Goal: Information Seeking & Learning: Learn about a topic

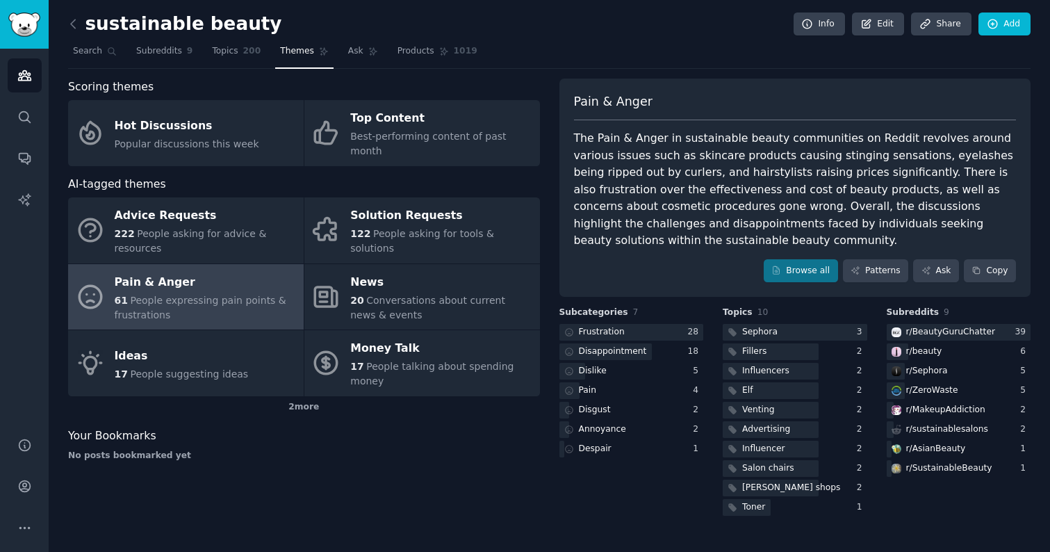
click at [359, 489] on div "Scoring themes Hot Discussions Popular discussions this week Top Content Best-p…" at bounding box center [304, 299] width 472 height 440
click at [238, 59] on link "Topics 200" at bounding box center [236, 54] width 58 height 28
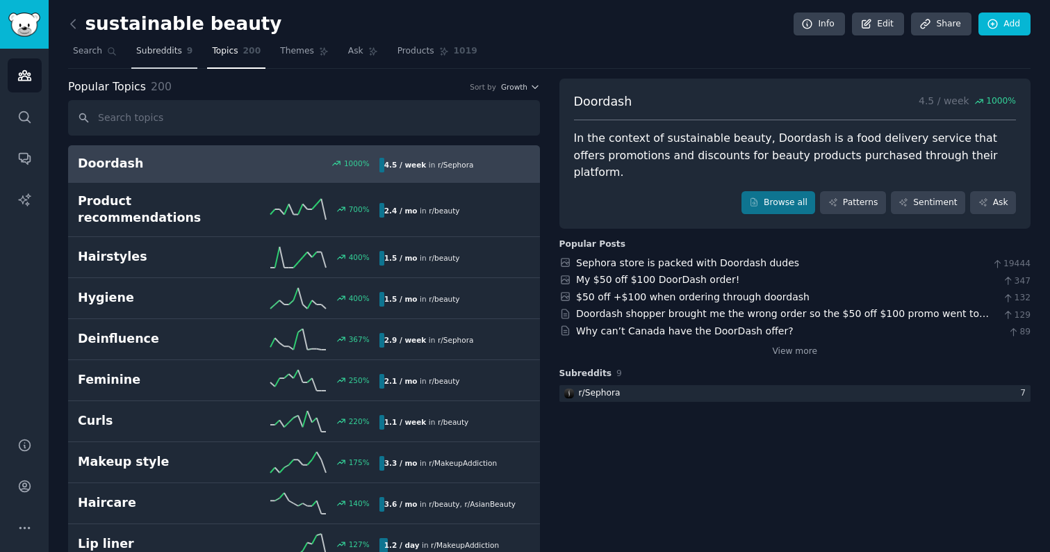
click at [176, 60] on link "Subreddits 9" at bounding box center [164, 54] width 66 height 28
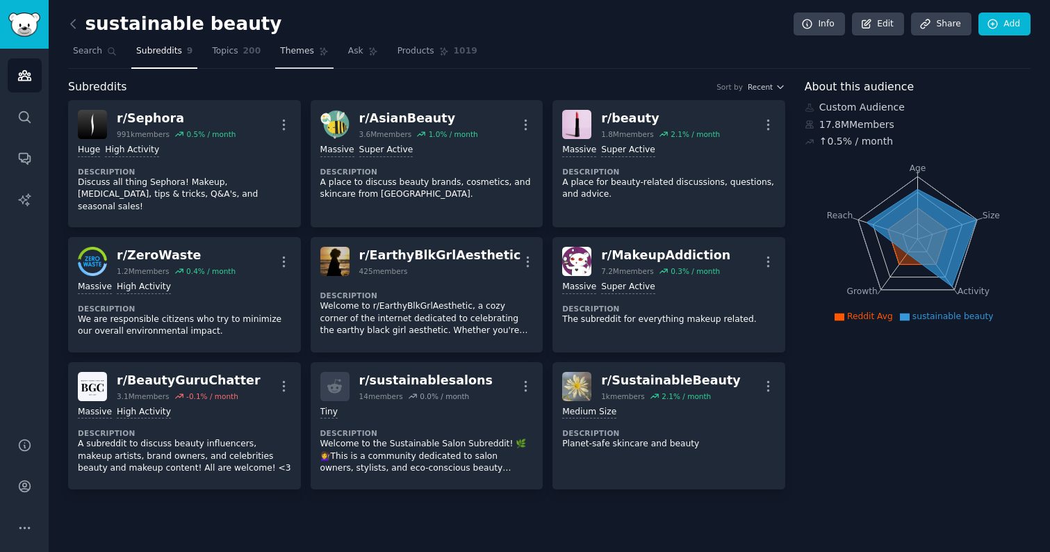
click at [318, 58] on link "Themes" at bounding box center [304, 54] width 58 height 28
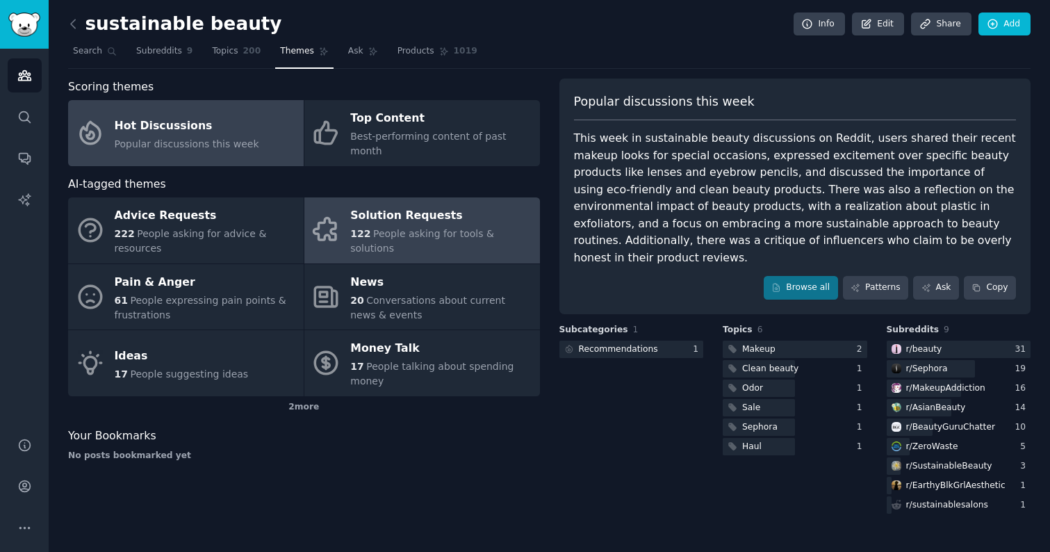
click at [378, 231] on div "122 People asking for tools & solutions" at bounding box center [441, 241] width 182 height 29
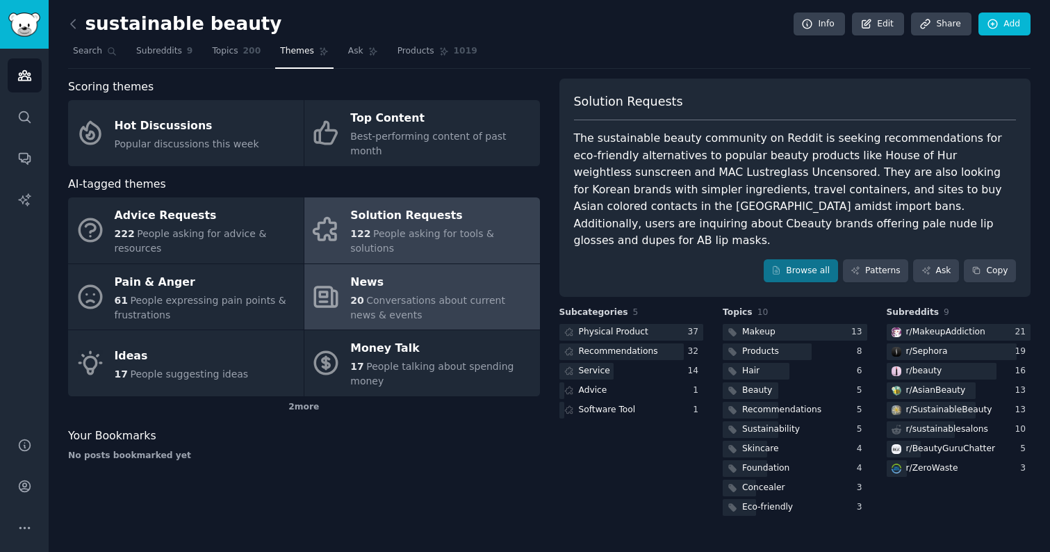
click at [503, 271] on div "News" at bounding box center [441, 282] width 182 height 22
